Goal: Task Accomplishment & Management: Manage account settings

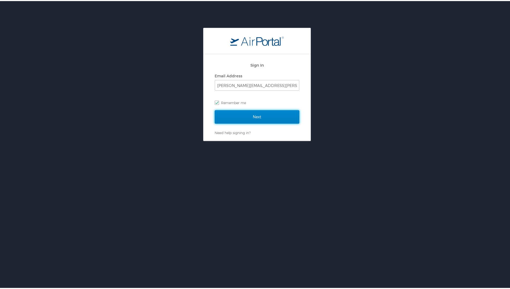
click at [240, 121] on input "Next" at bounding box center [257, 115] width 85 height 13
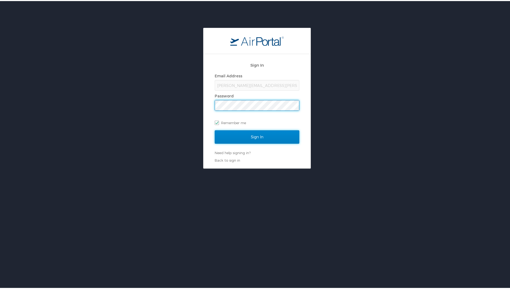
click at [262, 138] on input "Sign In" at bounding box center [257, 135] width 85 height 13
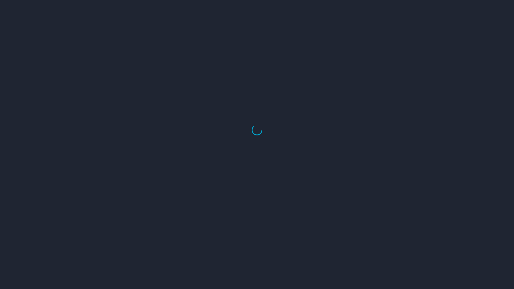
select select "US"
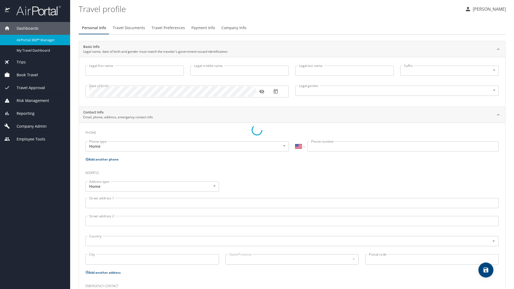
type input "[PERSON_NAME]"
type input "Cook"
type input "Undisclosed"
type input "[PERSON_NAME]"
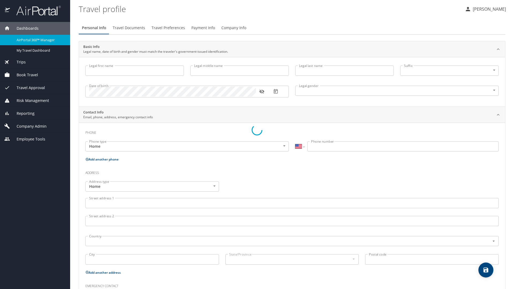
type input "Cook"
type input "[PHONE_NUMBER]"
type input "[PERSON_NAME][EMAIL_ADDRESS][DOMAIN_NAME]"
select select "US"
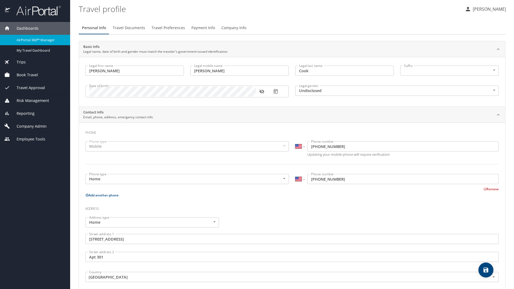
click at [31, 77] on span "Book Travel" at bounding box center [24, 75] width 28 height 6
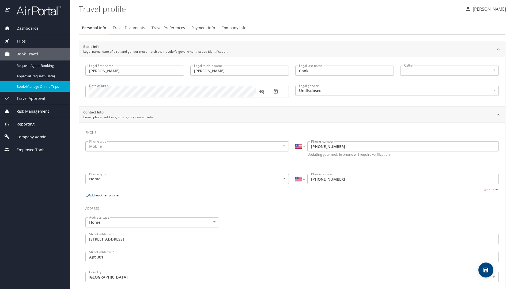
click at [14, 84] on div "Book/Manage Online Trips" at bounding box center [35, 87] width 62 height 6
